Goal: Information Seeking & Learning: Learn about a topic

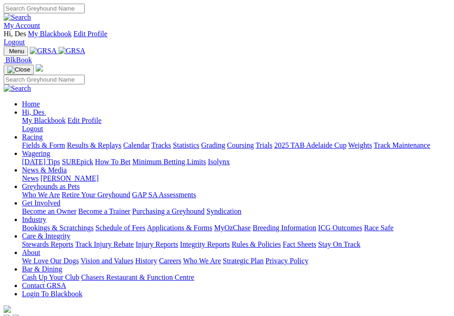
scroll to position [469, 0]
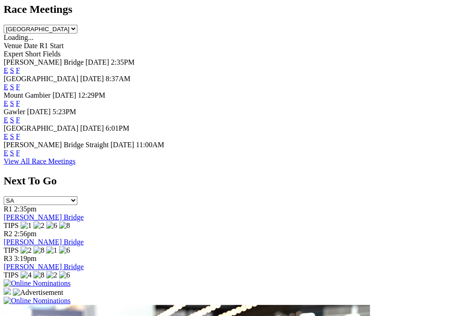
click at [20, 83] on link "F" at bounding box center [18, 87] width 4 height 8
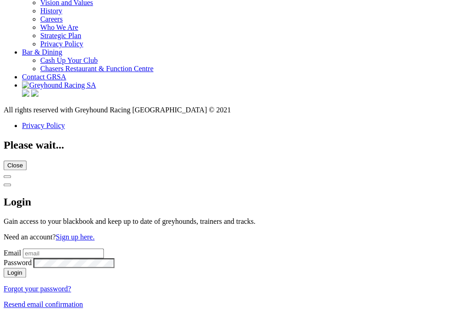
scroll to position [3661, 0]
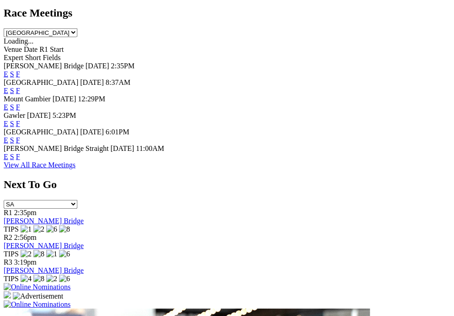
scroll to position [466, 0]
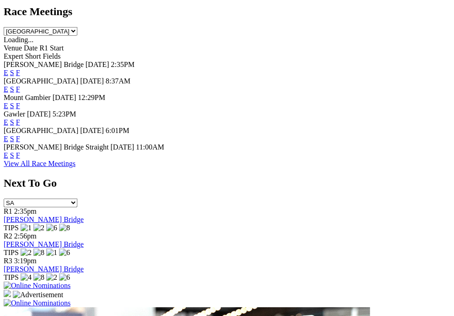
click at [20, 159] on link "F" at bounding box center [18, 155] width 4 height 8
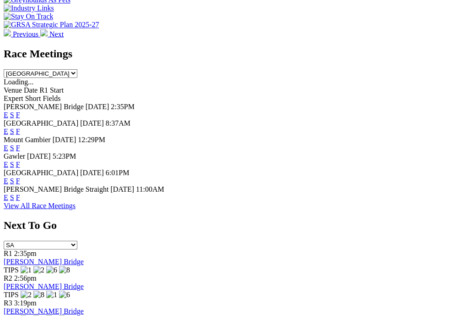
scroll to position [426, 0]
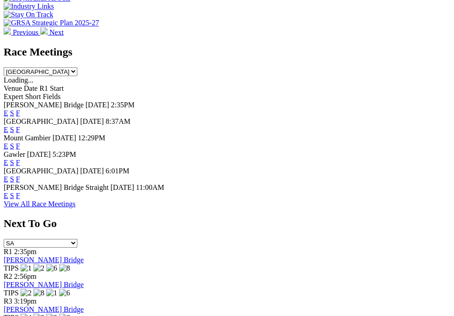
click at [20, 125] on link "F" at bounding box center [18, 129] width 4 height 8
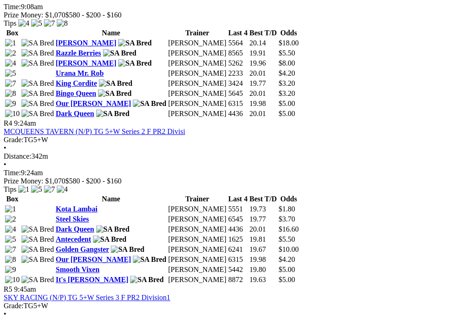
scroll to position [869, 0]
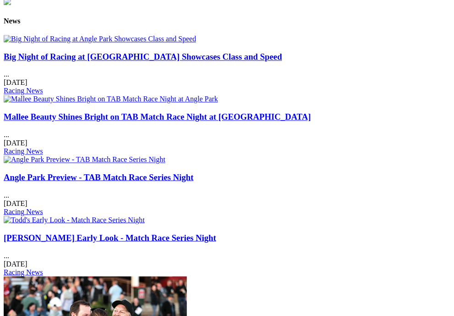
scroll to position [1191, 1]
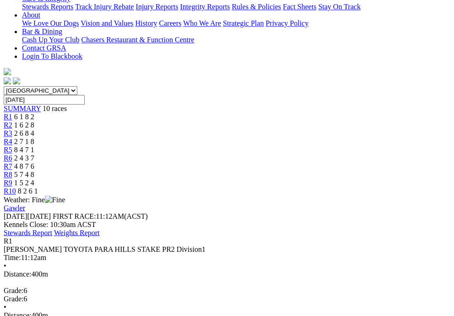
scroll to position [255, 0]
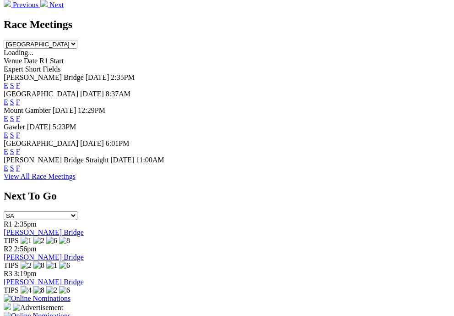
scroll to position [464, 6]
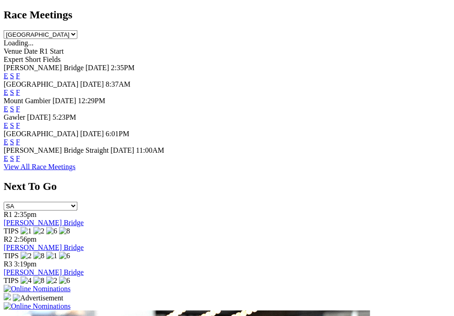
click at [20, 145] on link "F" at bounding box center [18, 141] width 4 height 8
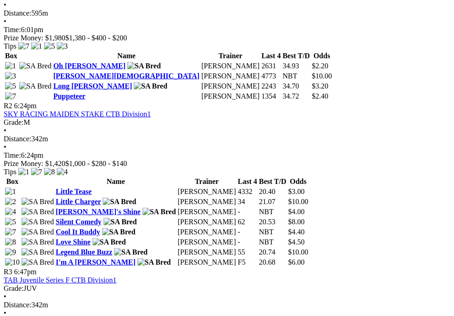
scroll to position [528, 0]
